Goal: Navigation & Orientation: Find specific page/section

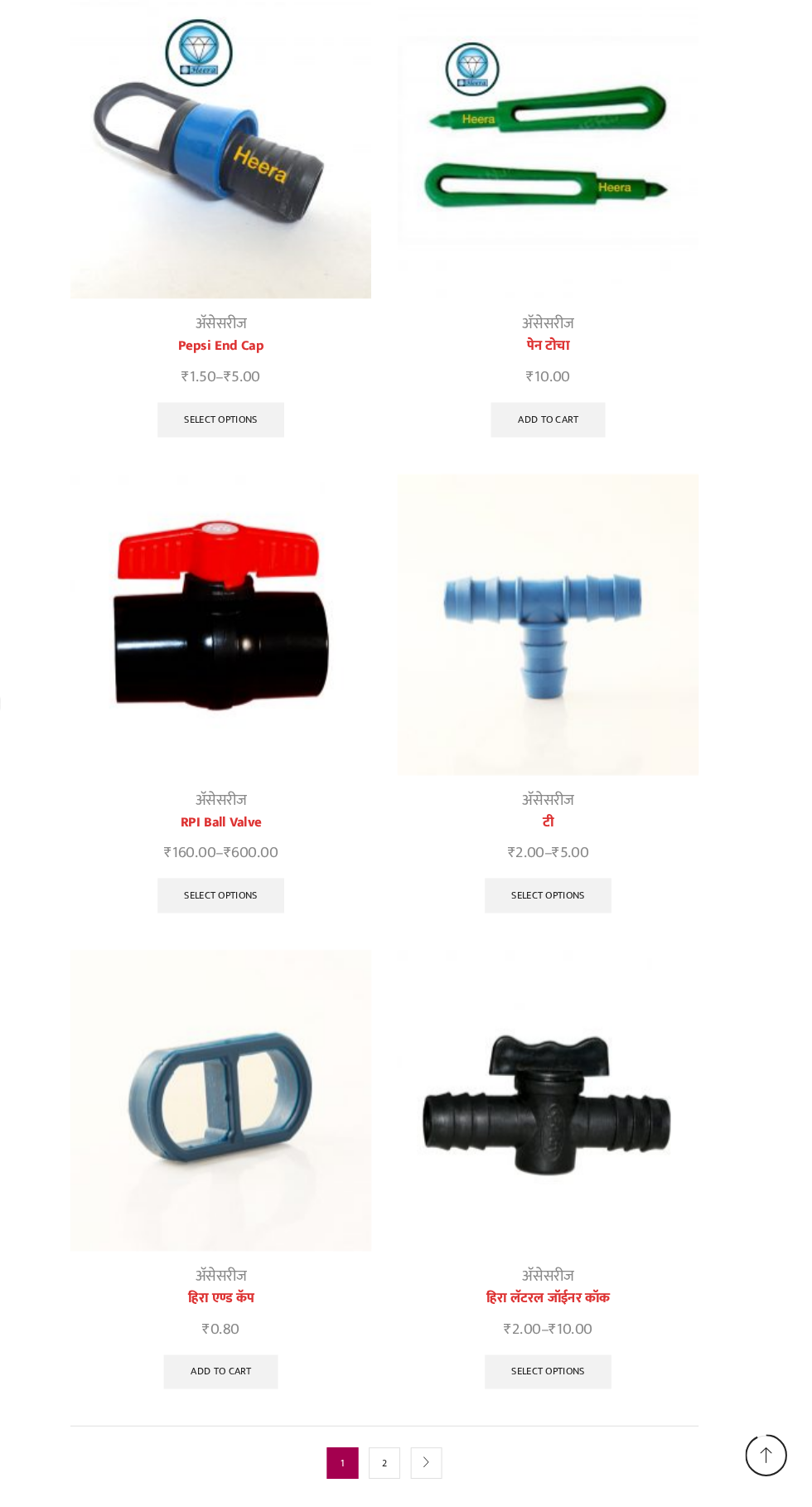
scroll to position [1506, 0]
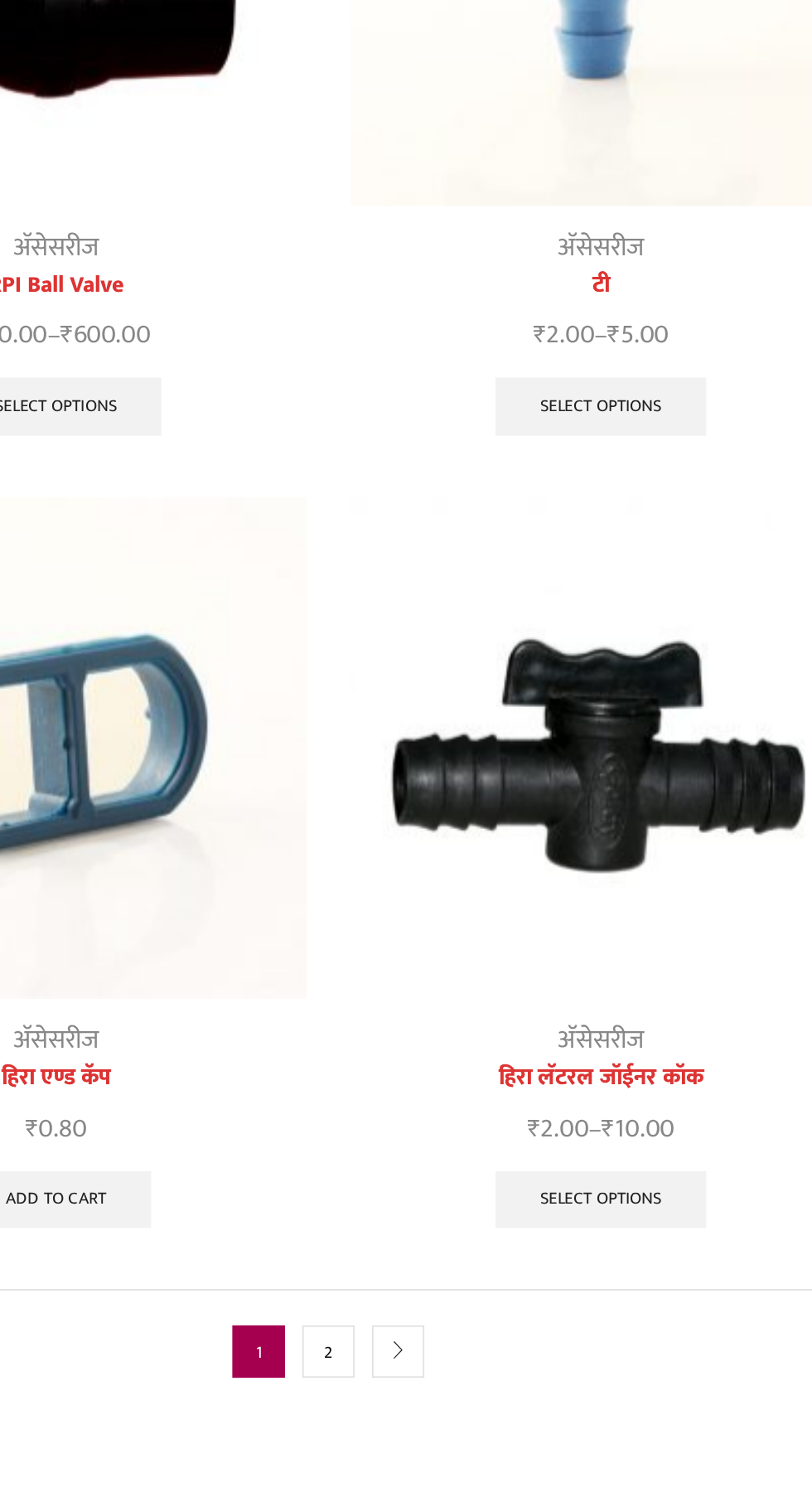
click at [406, 1469] on link "2" at bounding box center [406, 1471] width 30 height 30
